Goal: Find specific page/section: Find specific page/section

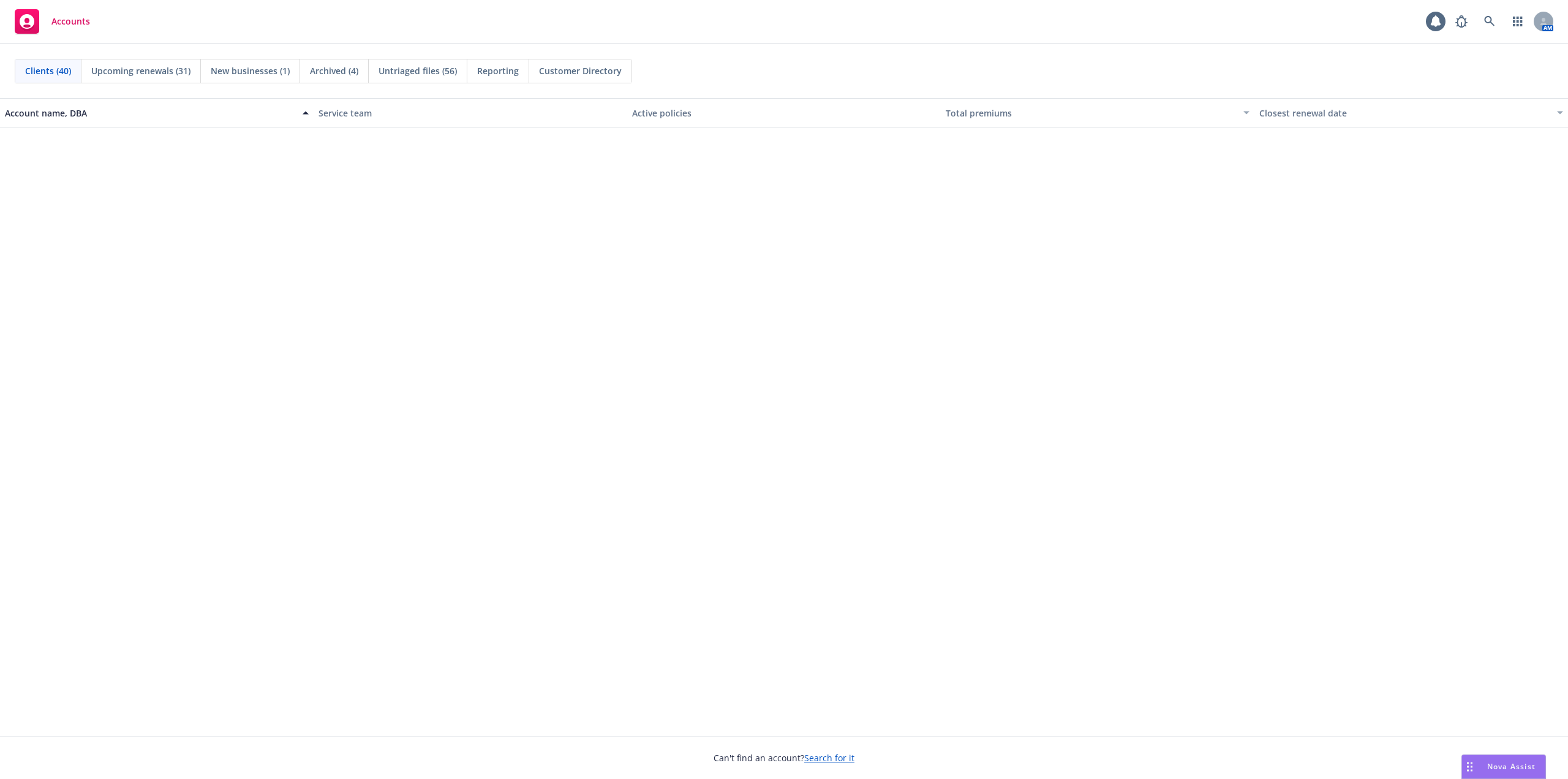
scroll to position [1353, 0]
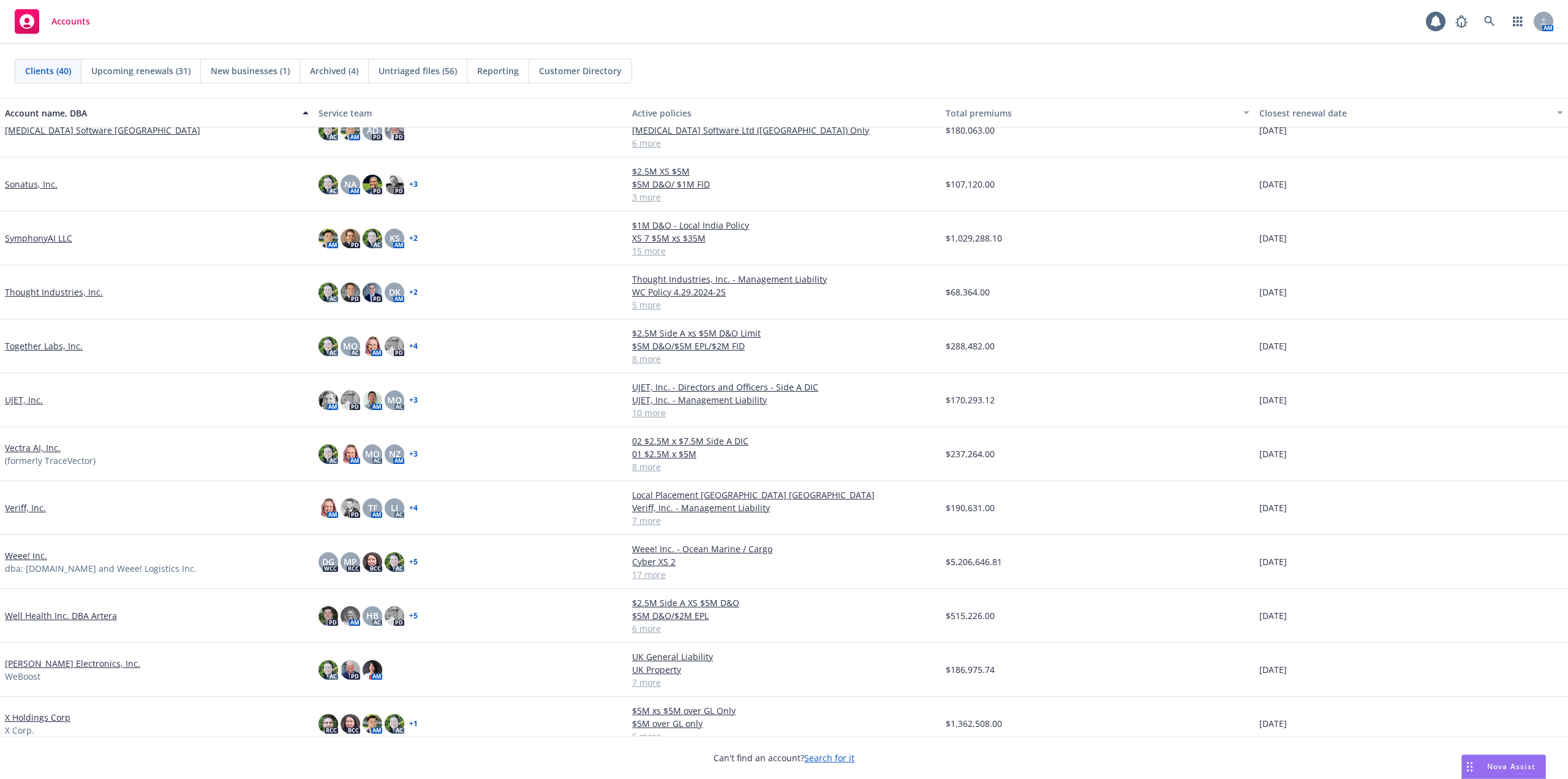
click at [28, 159] on link "Weee! Inc." at bounding box center [26, 555] width 42 height 13
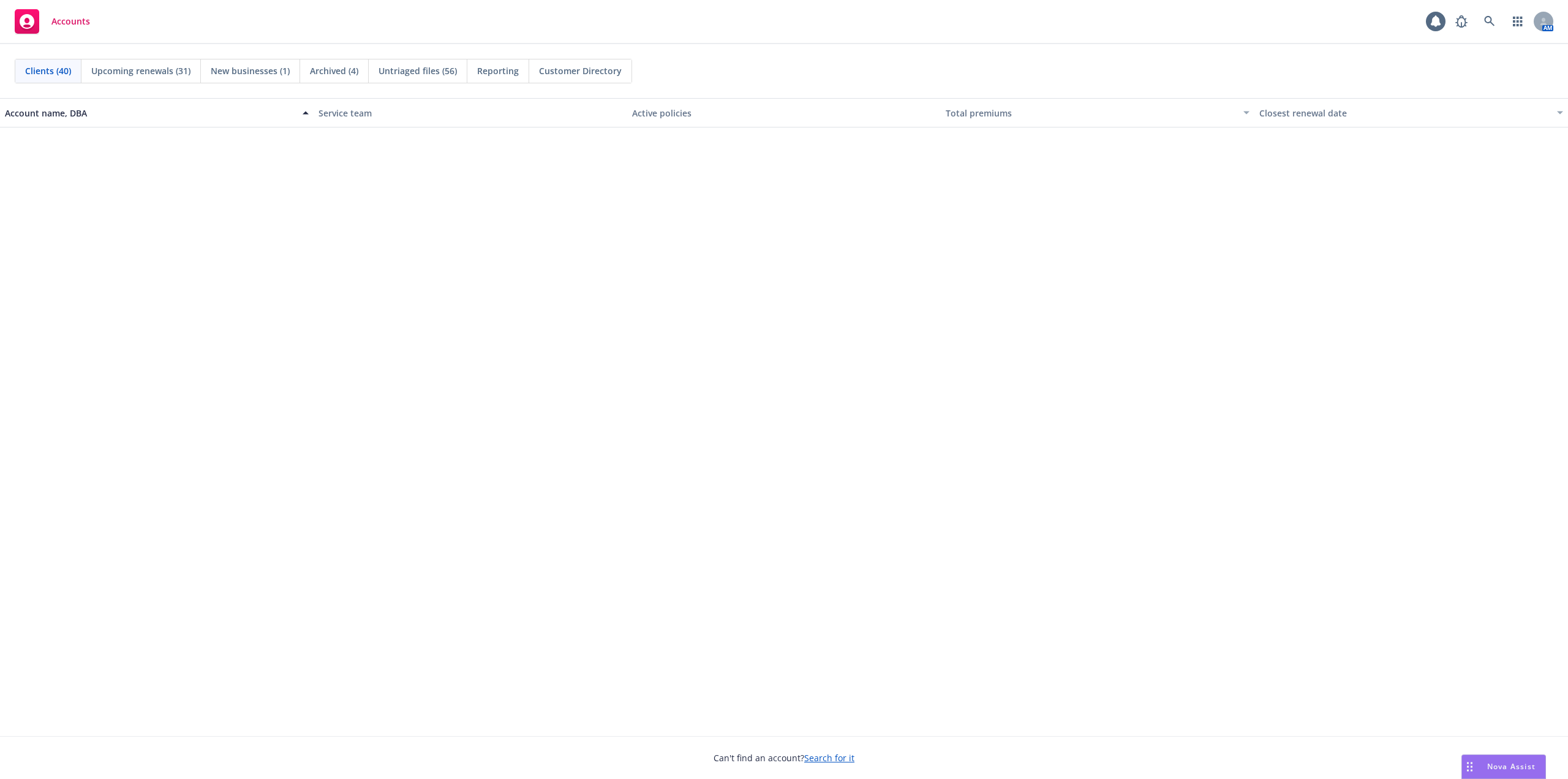
scroll to position [1353, 0]
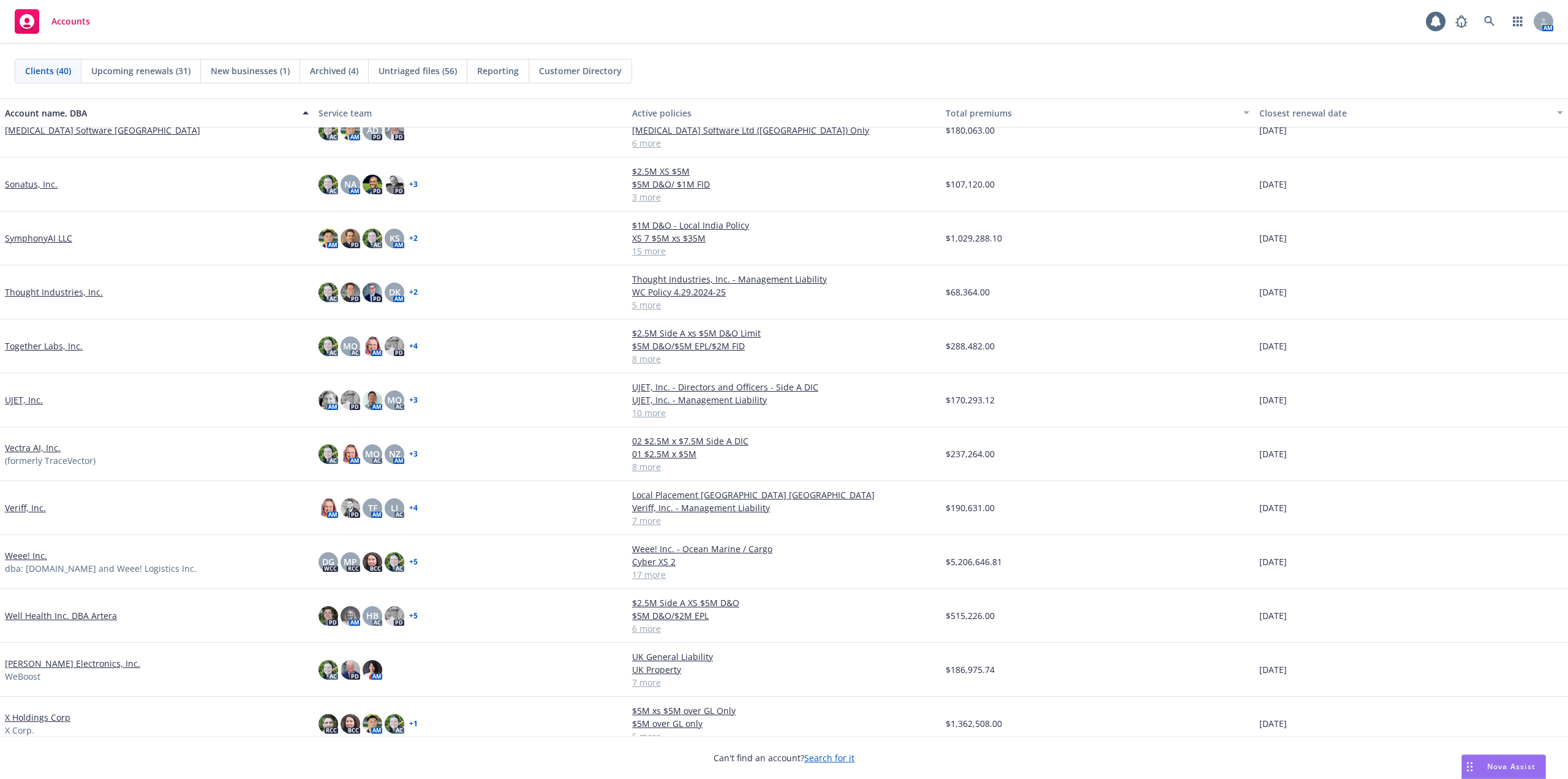
click at [32, 159] on link "Weee! Inc." at bounding box center [26, 555] width 42 height 13
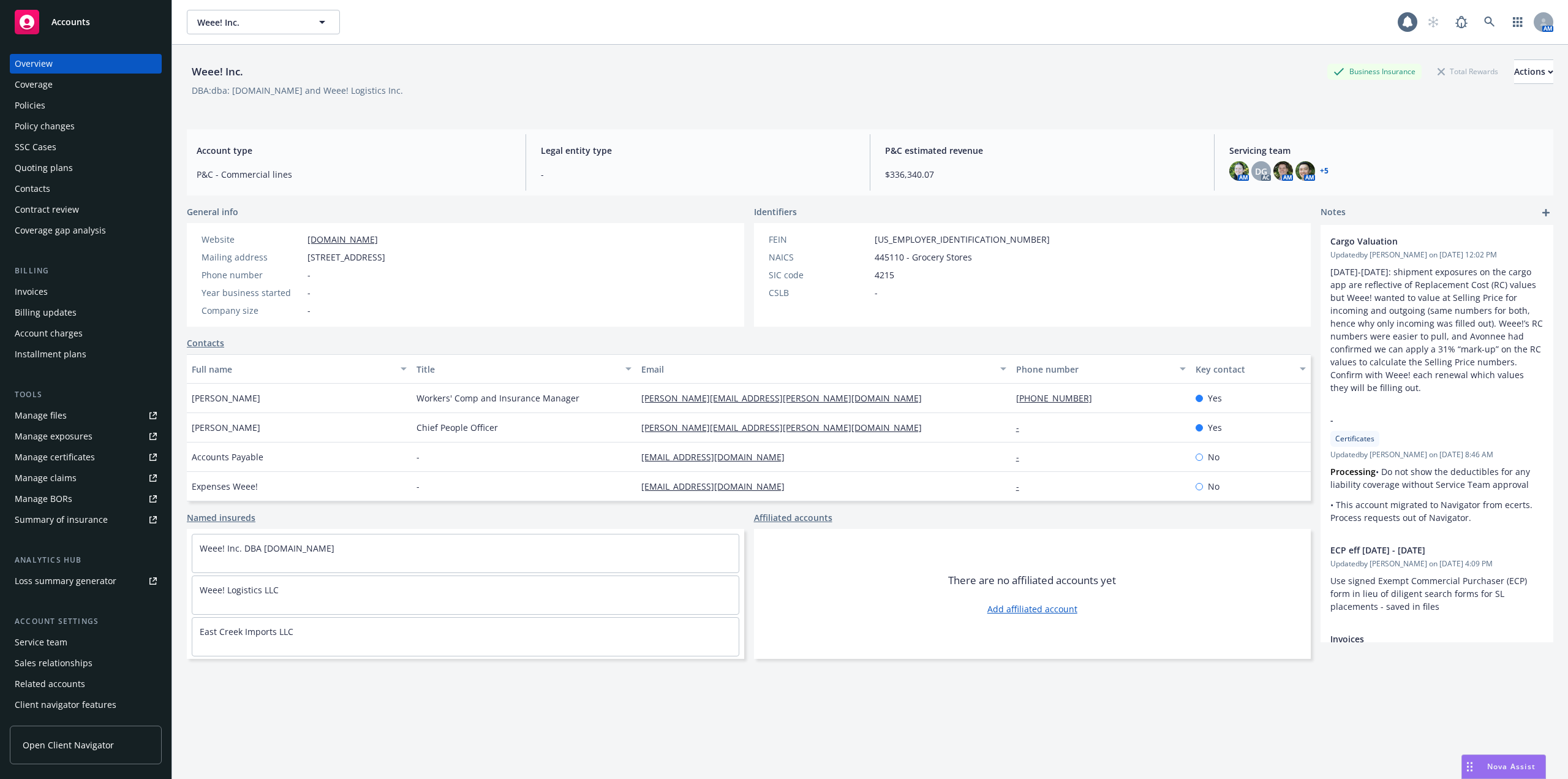
click at [74, 106] on div "Policies" at bounding box center [86, 105] width 142 height 19
